Goal: Information Seeking & Learning: Learn about a topic

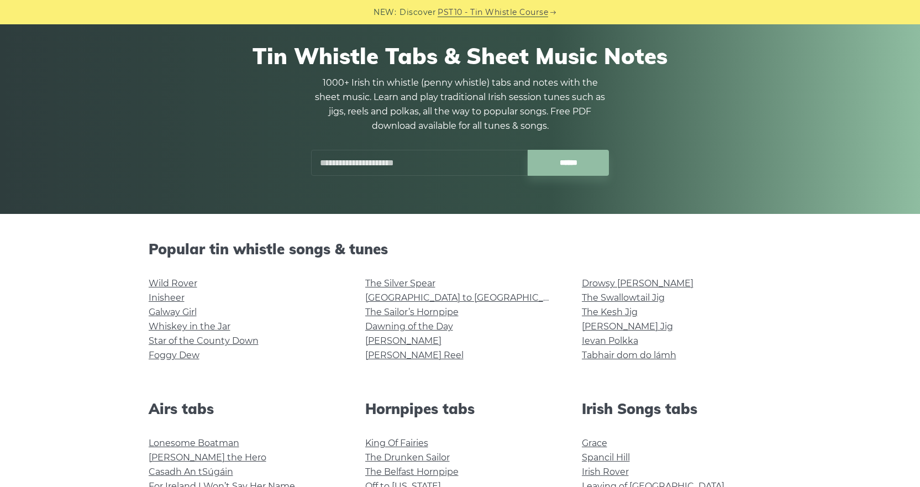
scroll to position [83, 0]
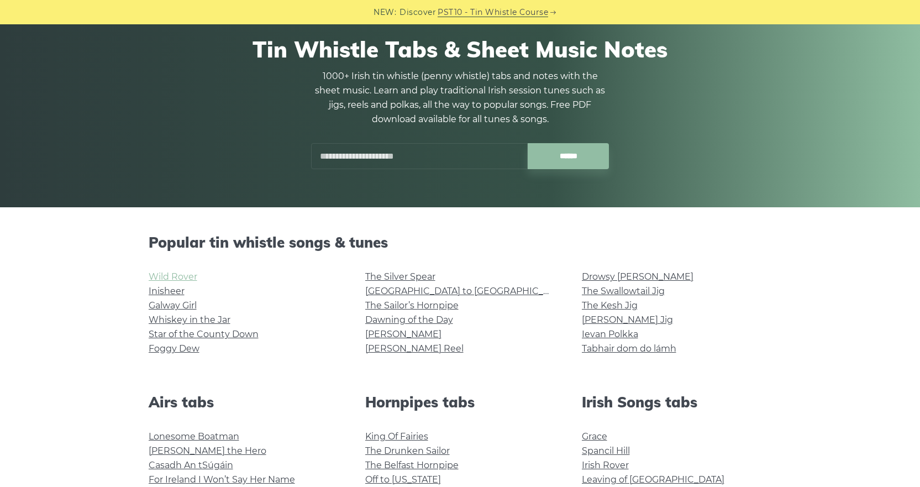
click at [177, 275] on link "Wild Rover" at bounding box center [173, 276] width 49 height 11
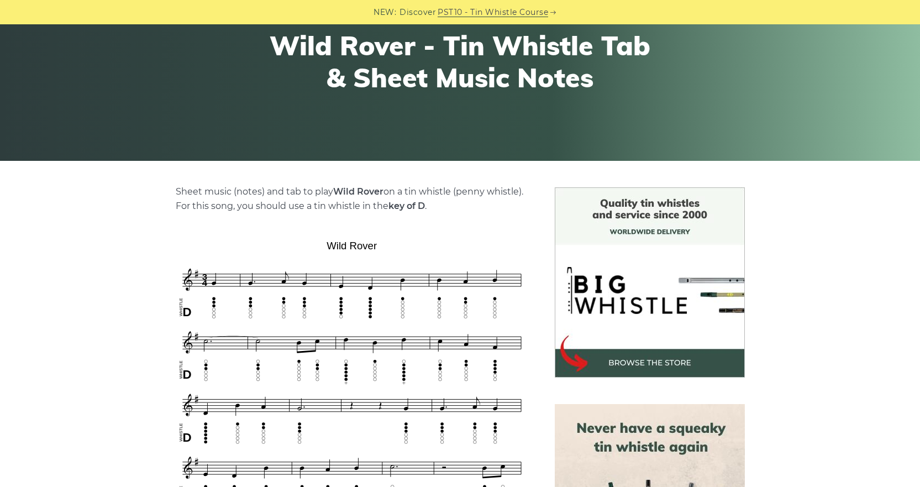
scroll to position [181, 0]
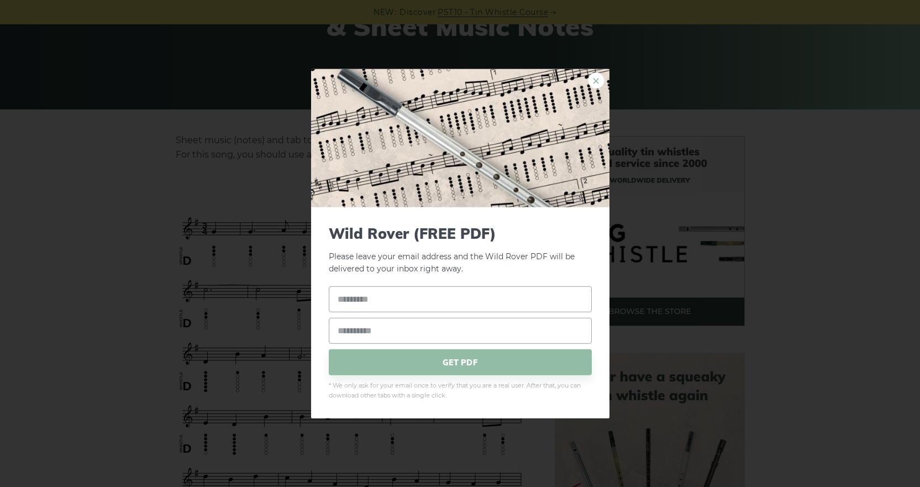
click at [597, 83] on link "×" at bounding box center [596, 80] width 17 height 17
drag, startPoint x: 328, startPoint y: 191, endPoint x: 335, endPoint y: 192, distance: 6.7
click at [603, 83] on link "×" at bounding box center [596, 80] width 17 height 17
